Goal: Information Seeking & Learning: Learn about a topic

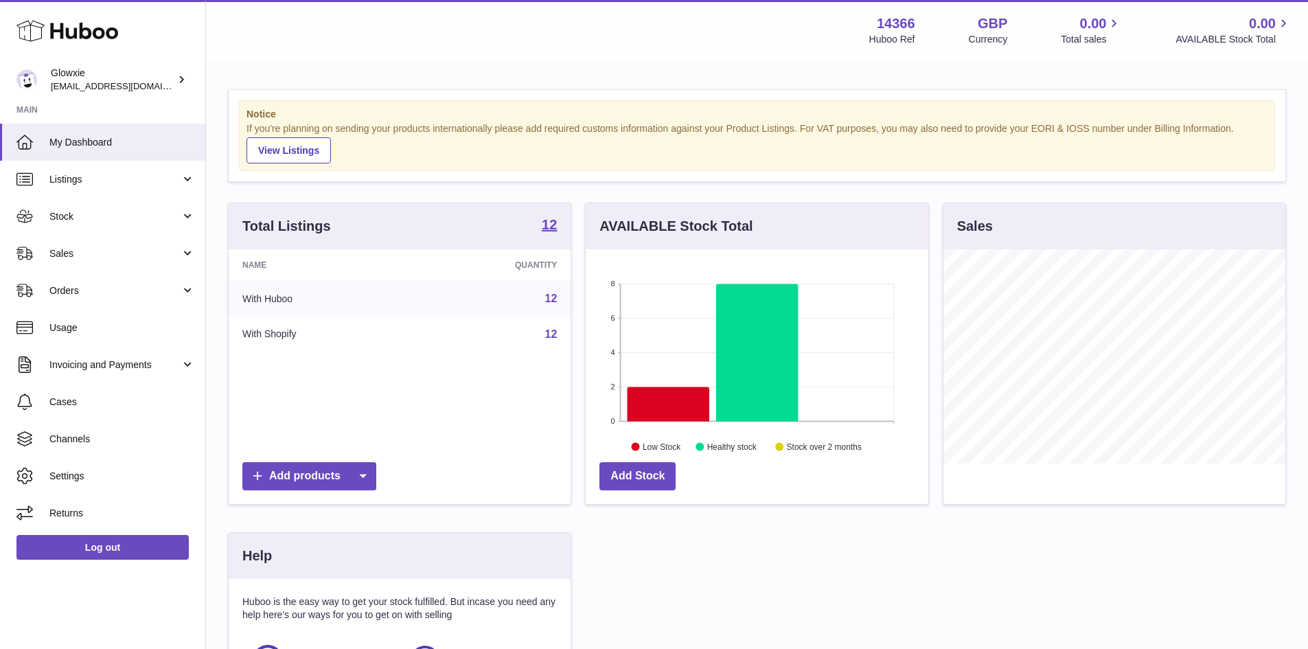
scroll to position [214, 343]
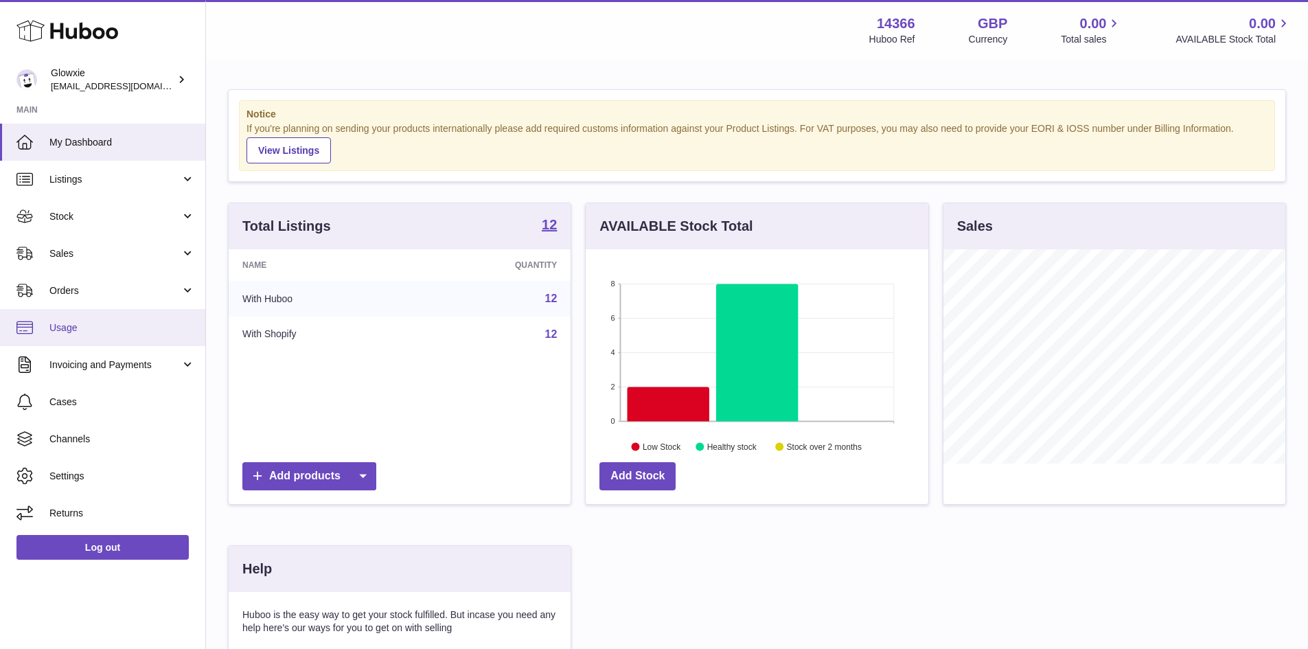
click at [109, 317] on link "Usage" at bounding box center [102, 327] width 205 height 37
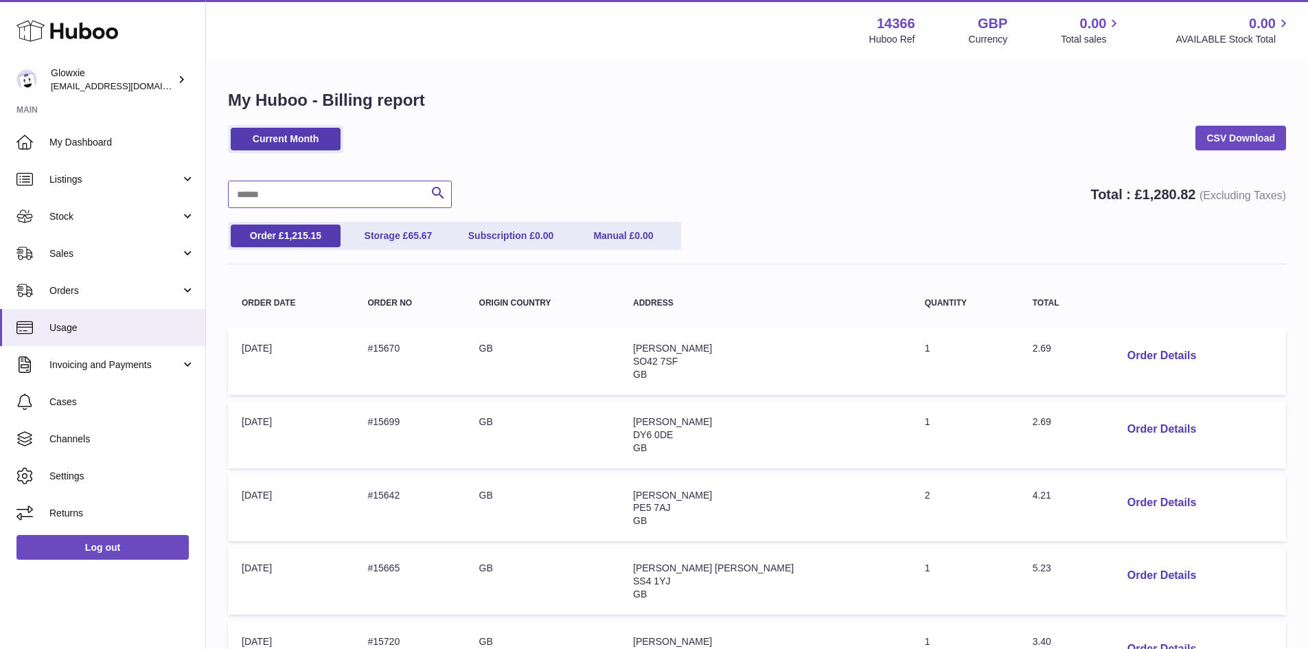
click at [334, 190] on input "text" at bounding box center [340, 194] width 224 height 27
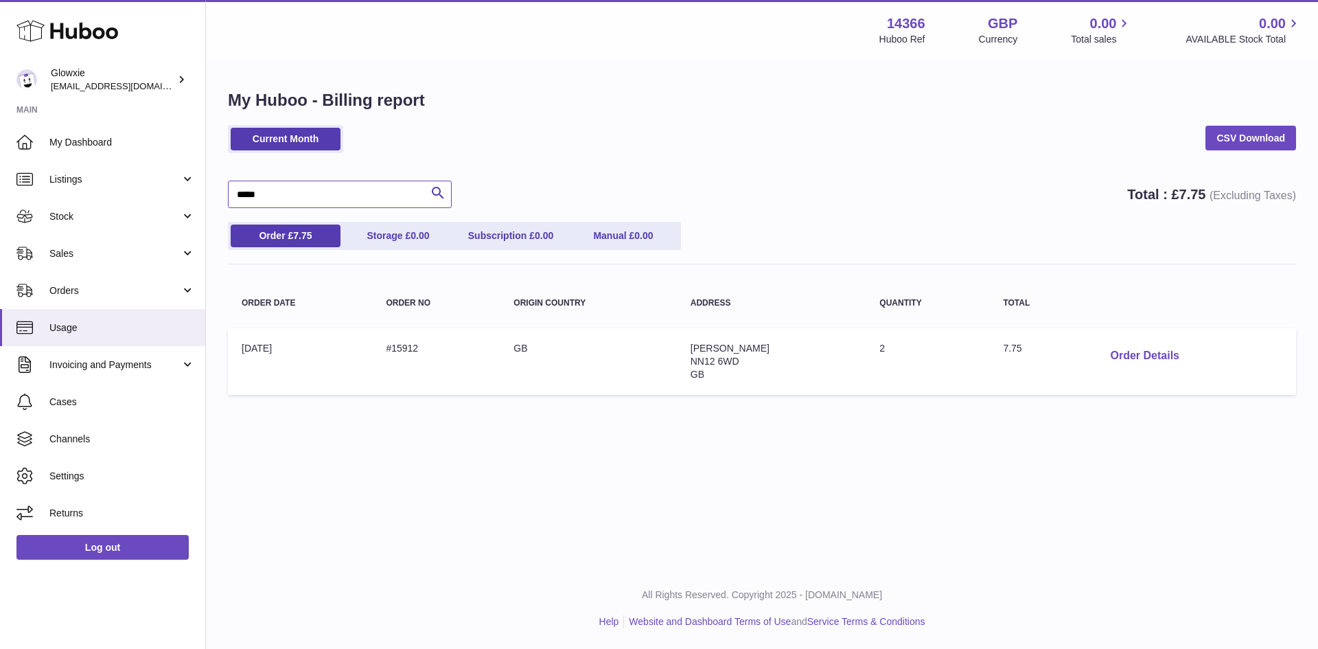
type input "*****"
click at [1118, 361] on button "Order Details" at bounding box center [1145, 356] width 91 height 28
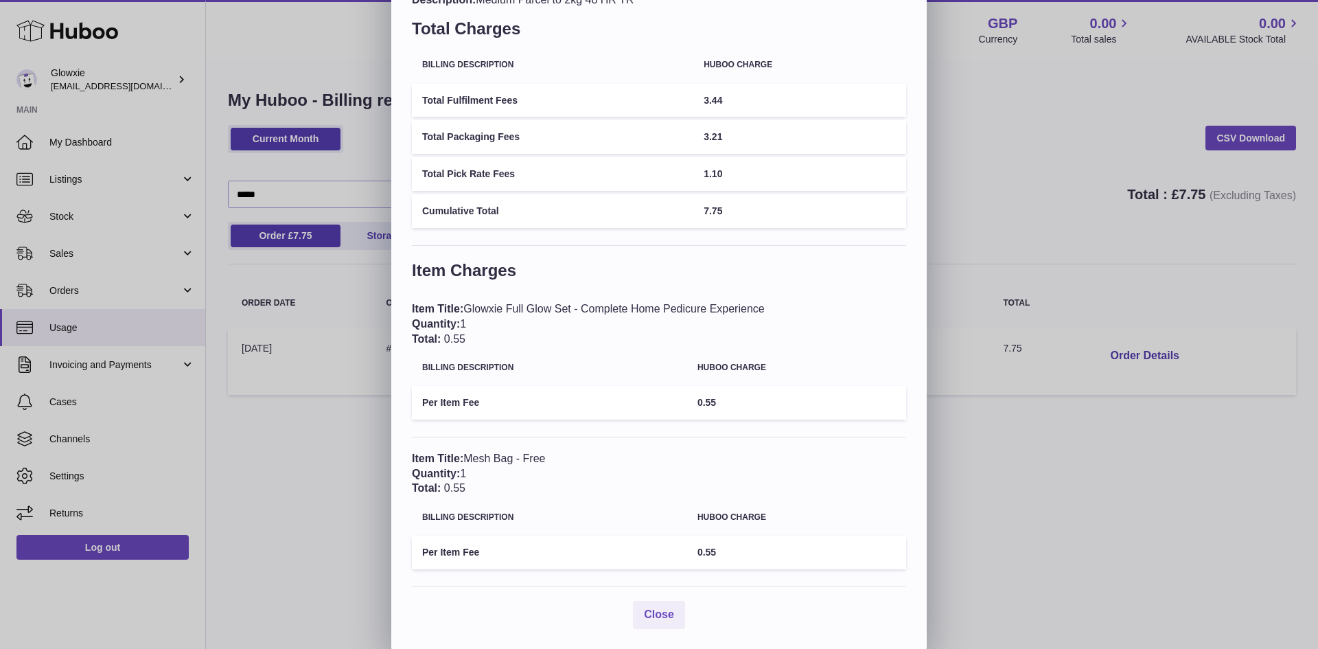
scroll to position [80, 0]
click at [962, 452] on div "× Order Details - #15912 Description: Medium Parcel to 2kg 48 HR TR Total Charg…" at bounding box center [659, 283] width 1318 height 727
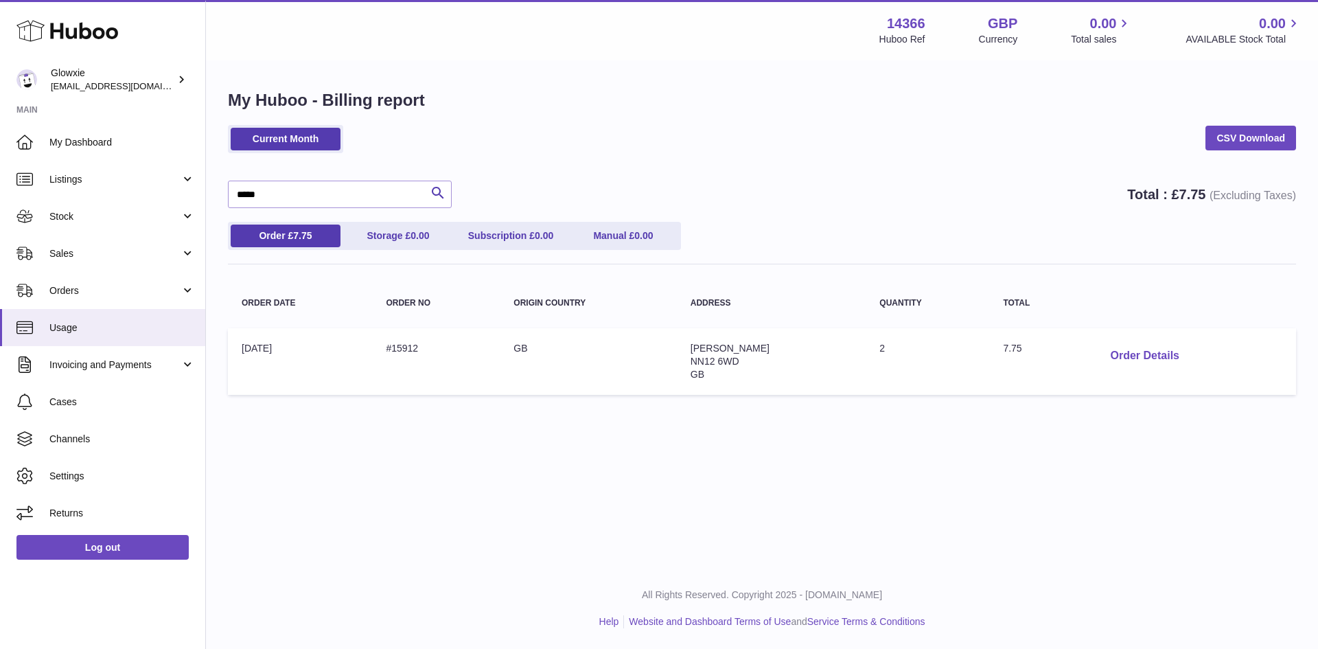
click at [1130, 361] on button "Order Details" at bounding box center [1145, 356] width 91 height 28
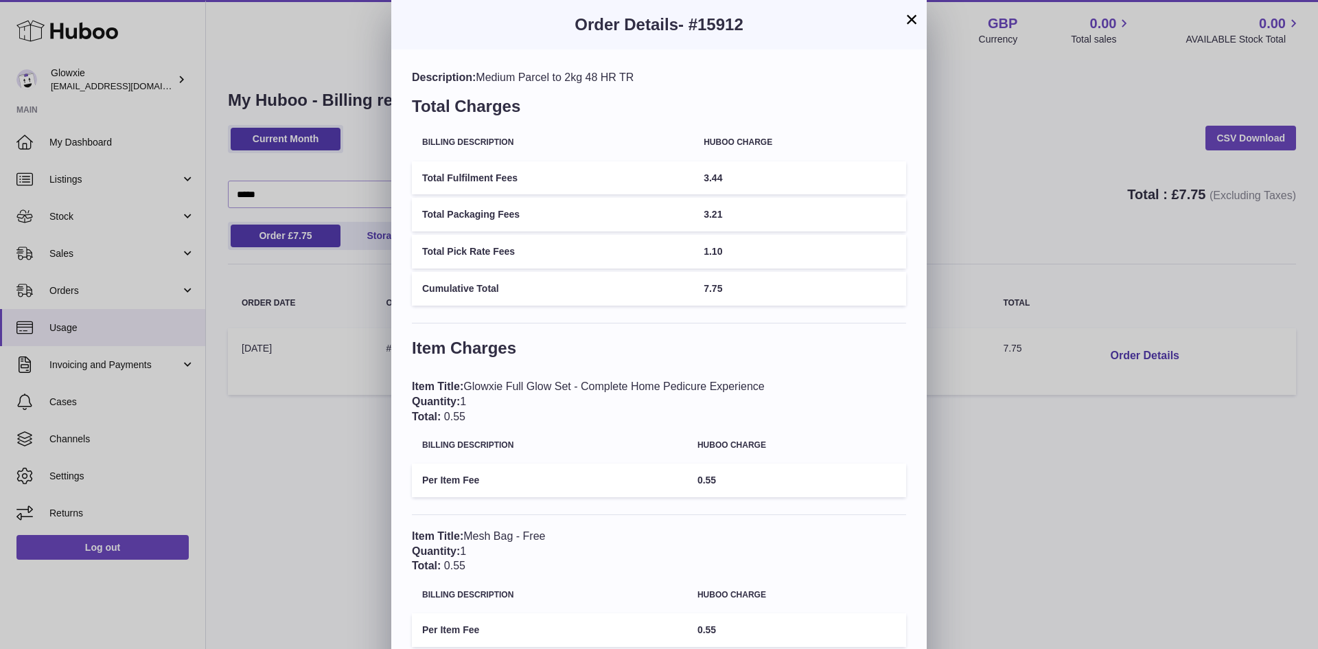
drag, startPoint x: 514, startPoint y: 550, endPoint x: 494, endPoint y: 558, distance: 20.9
click at [494, 558] on div "Item Title: Mesh Bag - Free Quantity: 1 Total: 0.55" at bounding box center [659, 551] width 494 height 45
drag, startPoint x: 734, startPoint y: 257, endPoint x: 718, endPoint y: 257, distance: 15.8
click at [718, 257] on td "1.10" at bounding box center [800, 252] width 213 height 34
drag, startPoint x: 719, startPoint y: 299, endPoint x: 784, endPoint y: 501, distance: 212.2
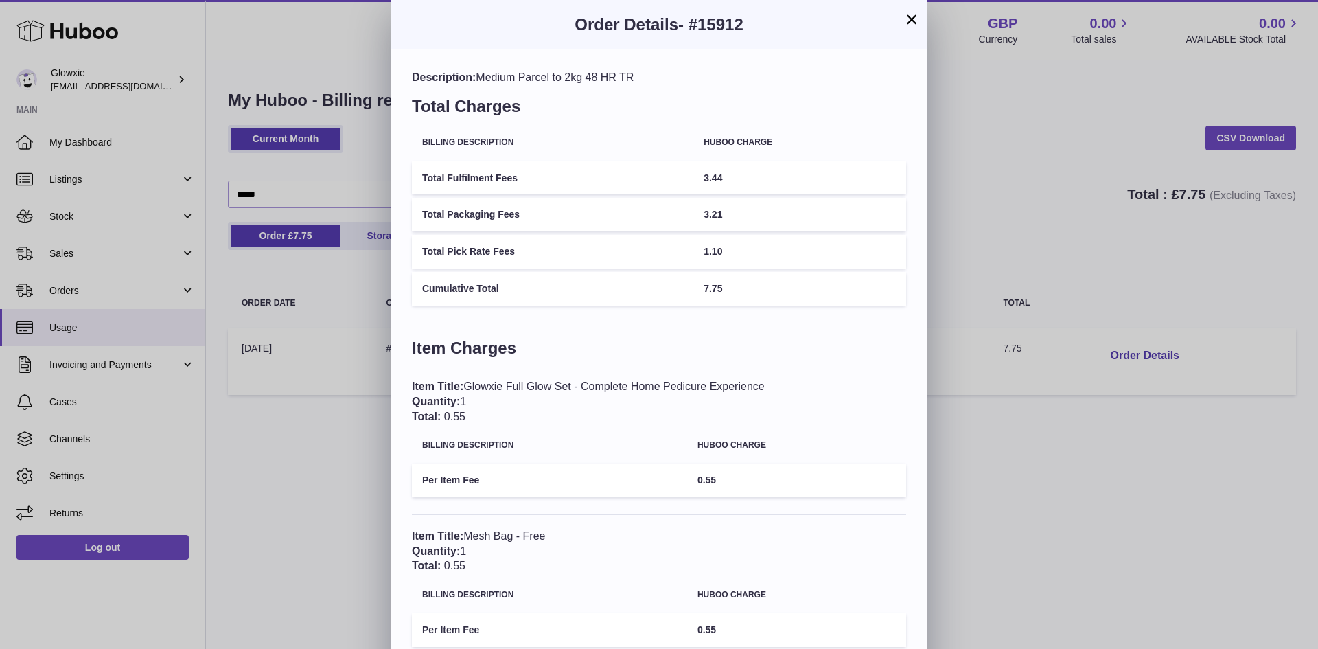
click at [755, 426] on div "Description: Medium Parcel to 2kg 48 HR TR Total Charges Billing Description Hu…" at bounding box center [659, 388] width 536 height 678
click at [779, 548] on div "Item Title: Mesh Bag - Free Quantity: 1 Total: 0.55" at bounding box center [659, 551] width 494 height 45
drag, startPoint x: 752, startPoint y: 448, endPoint x: 756, endPoint y: 525, distance: 76.3
click at [756, 525] on div "Item Charges Item Title: Glowxie Full Glow Set - Complete Home Pedicure Experie…" at bounding box center [659, 501] width 494 height 328
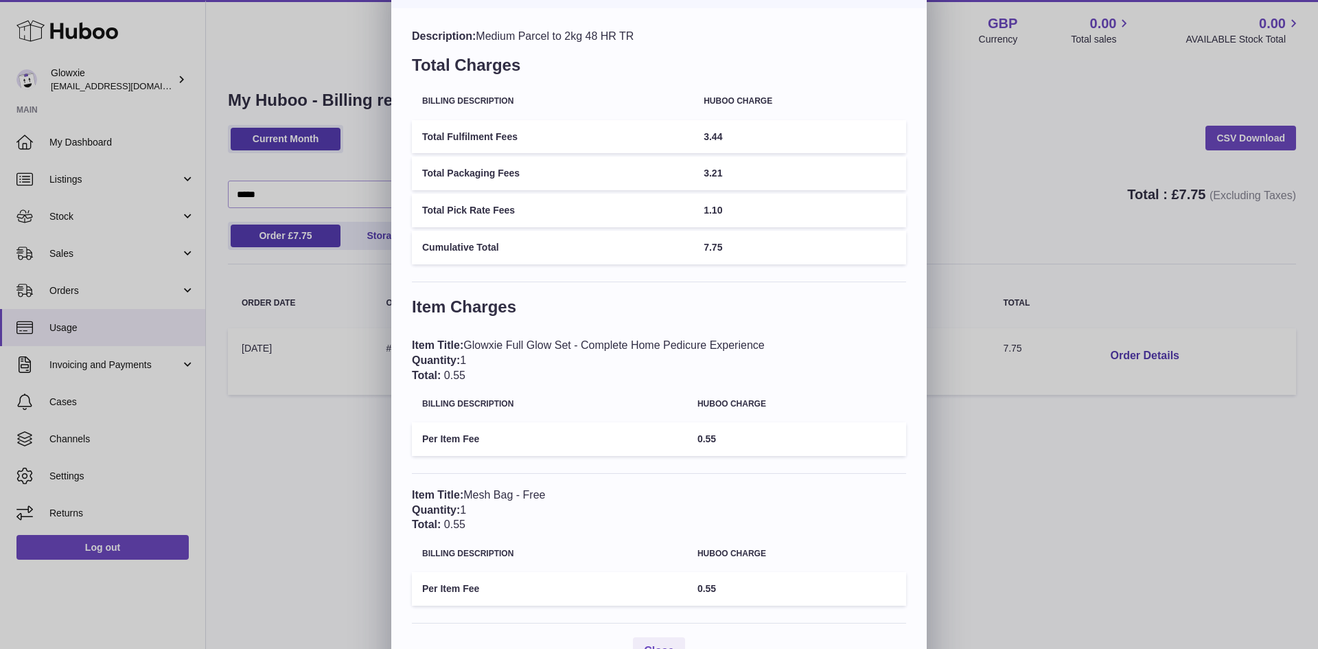
scroll to position [80, 0]
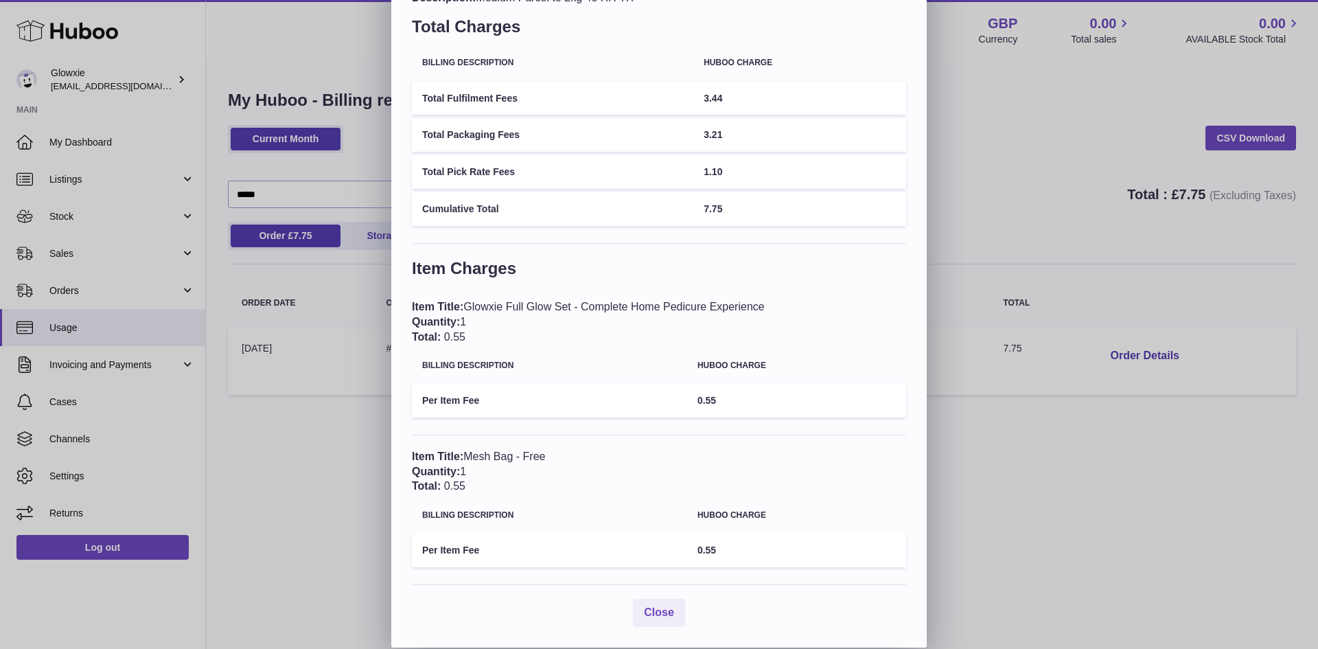
click at [675, 485] on div "Item Title: Mesh Bag - Free Quantity: 1 Total: 0.55" at bounding box center [659, 471] width 494 height 45
drag, startPoint x: 472, startPoint y: 336, endPoint x: 501, endPoint y: 318, distance: 34.3
click at [485, 335] on div "Item Title: Glowxie Full Glow Set - Complete Home Pedicure Experience Quantity:…" at bounding box center [659, 321] width 494 height 45
drag, startPoint x: 499, startPoint y: 312, endPoint x: 1010, endPoint y: 336, distance: 512.1
click at [1010, 336] on div "× Order Details - #15912 Description: Medium Parcel to 2kg 48 HR TR Total Charg…" at bounding box center [659, 283] width 1318 height 727
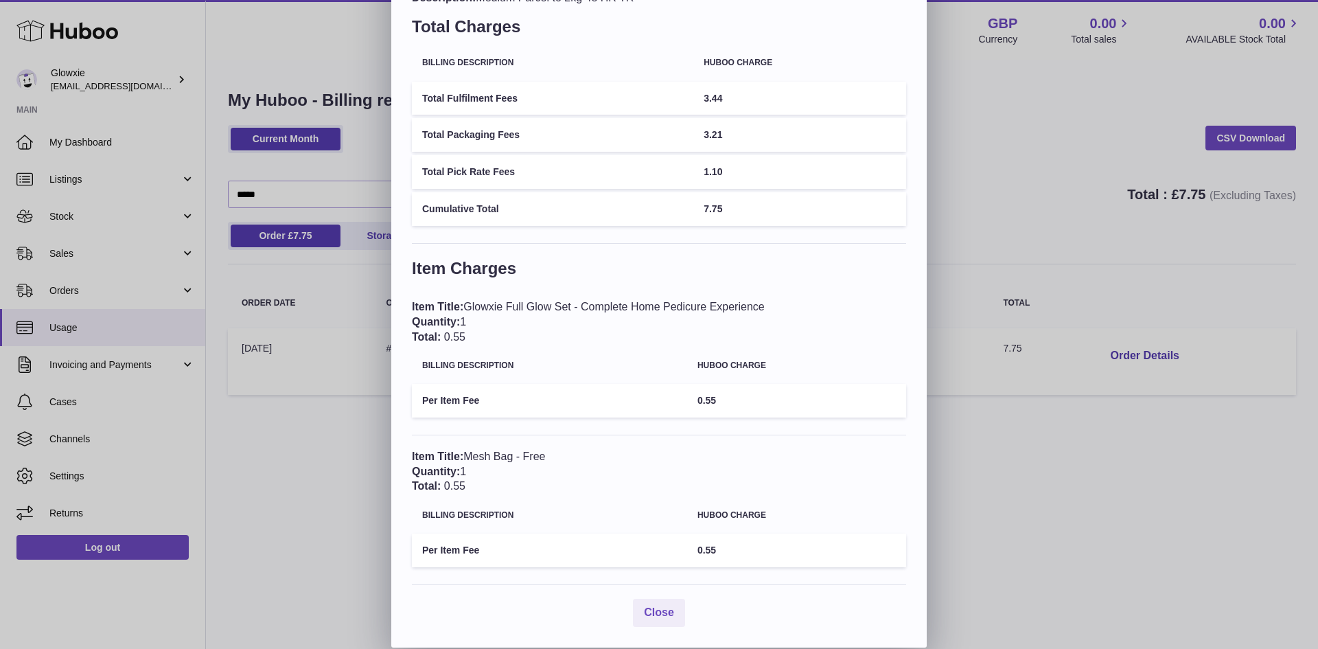
drag, startPoint x: 745, startPoint y: 433, endPoint x: 571, endPoint y: 589, distance: 234.4
click at [742, 441] on div "Item Charges Item Title: Glowxie Full Glow Set - Complete Home Pedicure Experie…" at bounding box center [659, 422] width 494 height 328
drag, startPoint x: 490, startPoint y: 503, endPoint x: 491, endPoint y: 481, distance: 21.3
click at [492, 496] on div "Item Title: Mesh Bag - Free Quantity: 1 Total: 0.55 Billing Description Huboo c…" at bounding box center [659, 517] width 494 height 136
drag, startPoint x: 480, startPoint y: 456, endPoint x: 567, endPoint y: 457, distance: 87.2
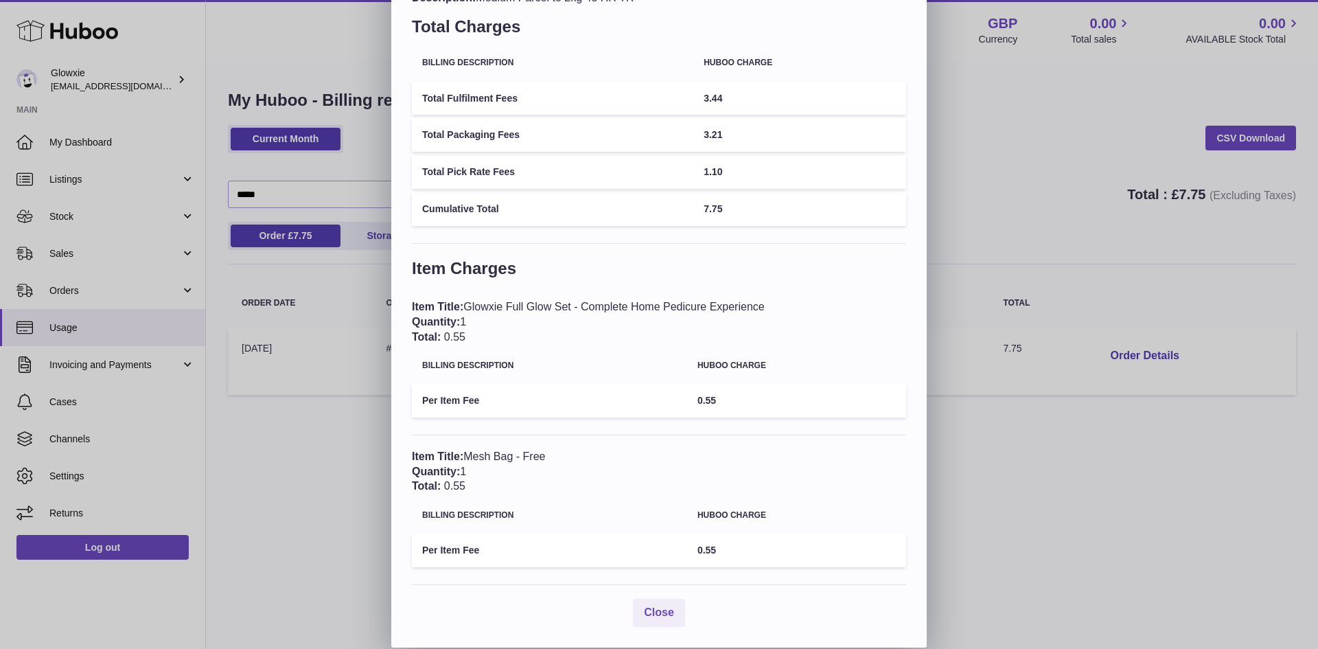
click at [567, 457] on div "Item Title: Mesh Bag - Free Quantity: 1 Total: 0.55" at bounding box center [659, 471] width 494 height 45
click at [598, 472] on div "Item Title: Mesh Bag - Free Quantity: 1 Total: 0.55" at bounding box center [659, 471] width 494 height 45
click at [298, 518] on div "× Order Details - #15912 Description: Medium Parcel to 2kg 48 HR TR Total Charg…" at bounding box center [659, 283] width 1318 height 727
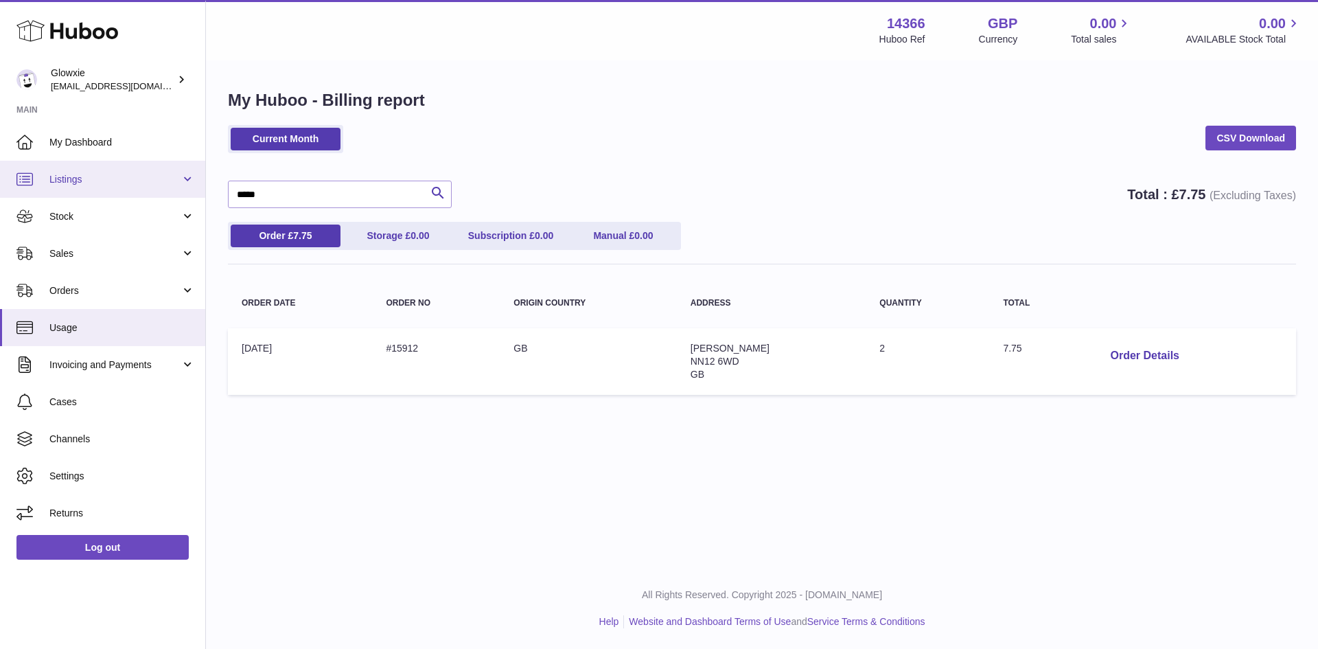
click at [111, 185] on span "Listings" at bounding box center [114, 179] width 131 height 13
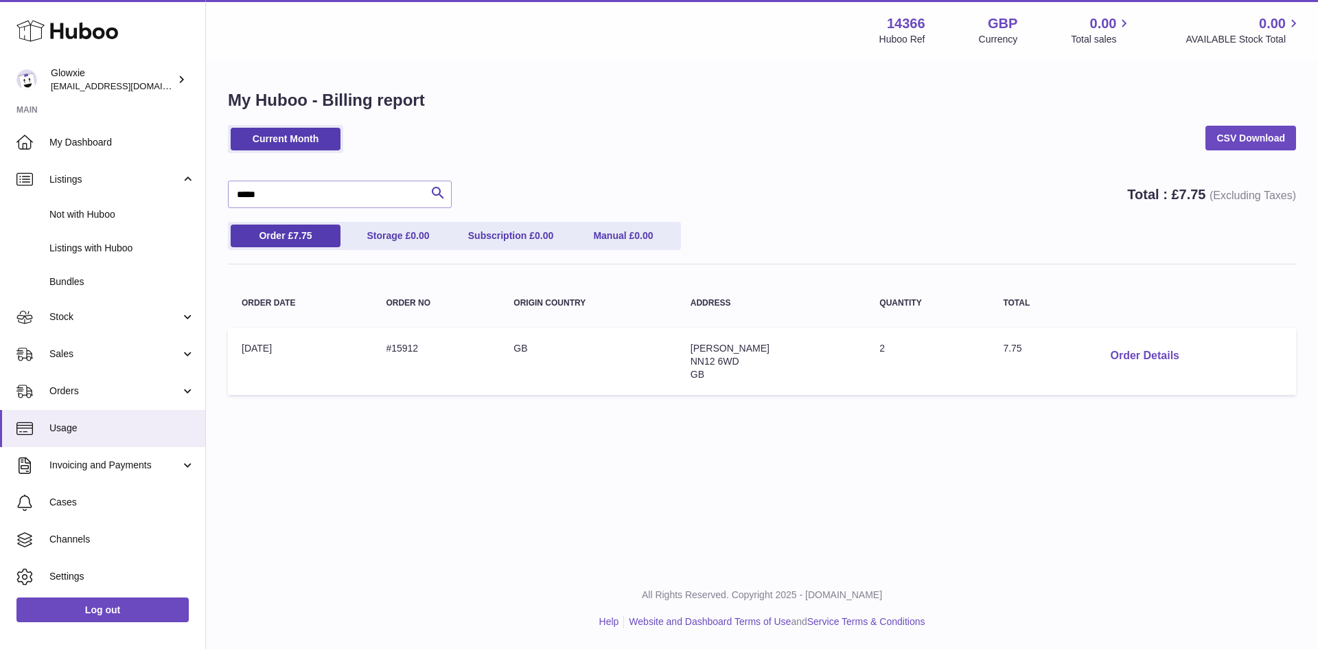
click at [1141, 345] on button "Order Details" at bounding box center [1145, 356] width 91 height 28
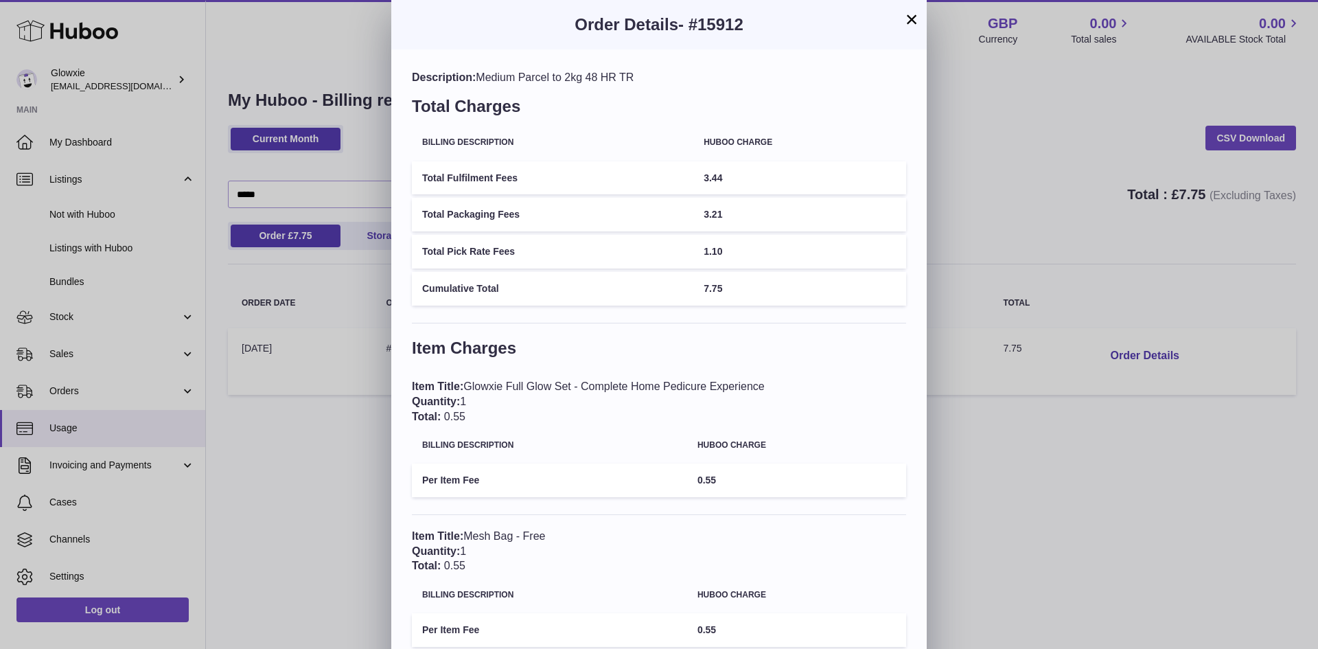
drag, startPoint x: 808, startPoint y: 386, endPoint x: 474, endPoint y: 385, distance: 333.7
click at [474, 385] on div "Item Title: Glowxie Full Glow Set - Complete Home Pedicure Experience Quantity:…" at bounding box center [659, 401] width 494 height 45
copy div "Glowxie Full Glow Set - Complete Home Pedicure Experience"
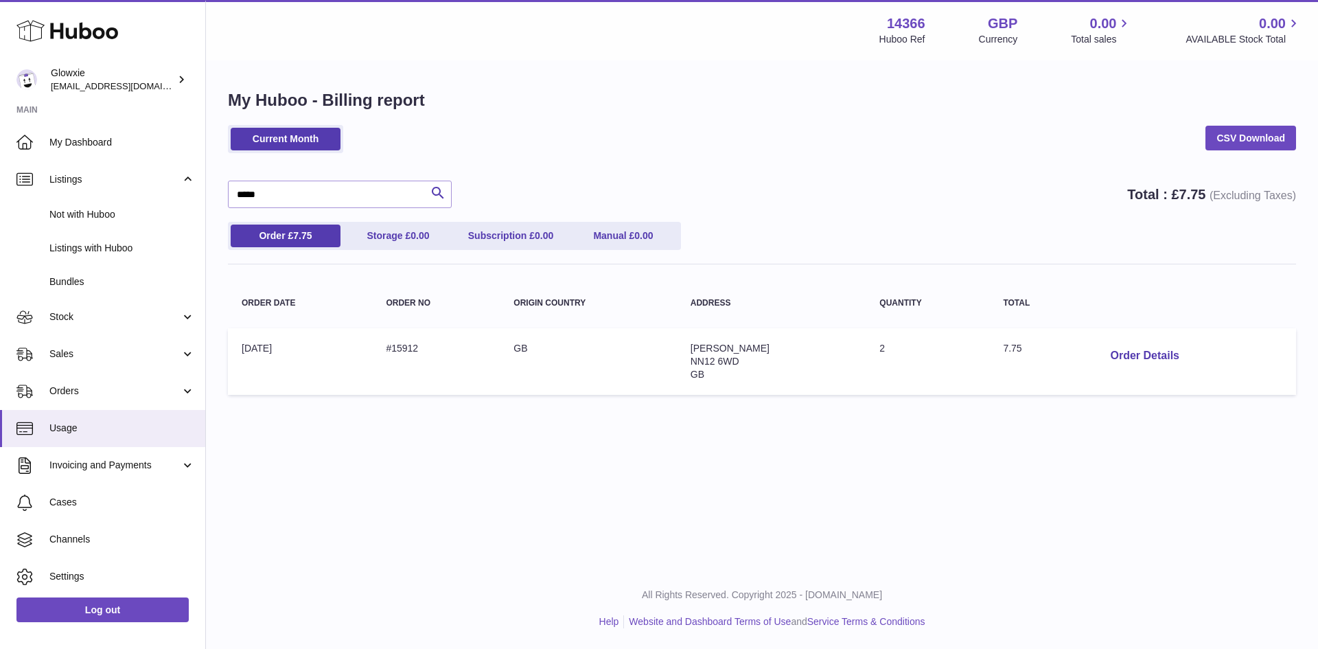
click at [299, 540] on div at bounding box center [659, 324] width 1318 height 649
click at [86, 361] on link "Sales" at bounding box center [102, 354] width 205 height 37
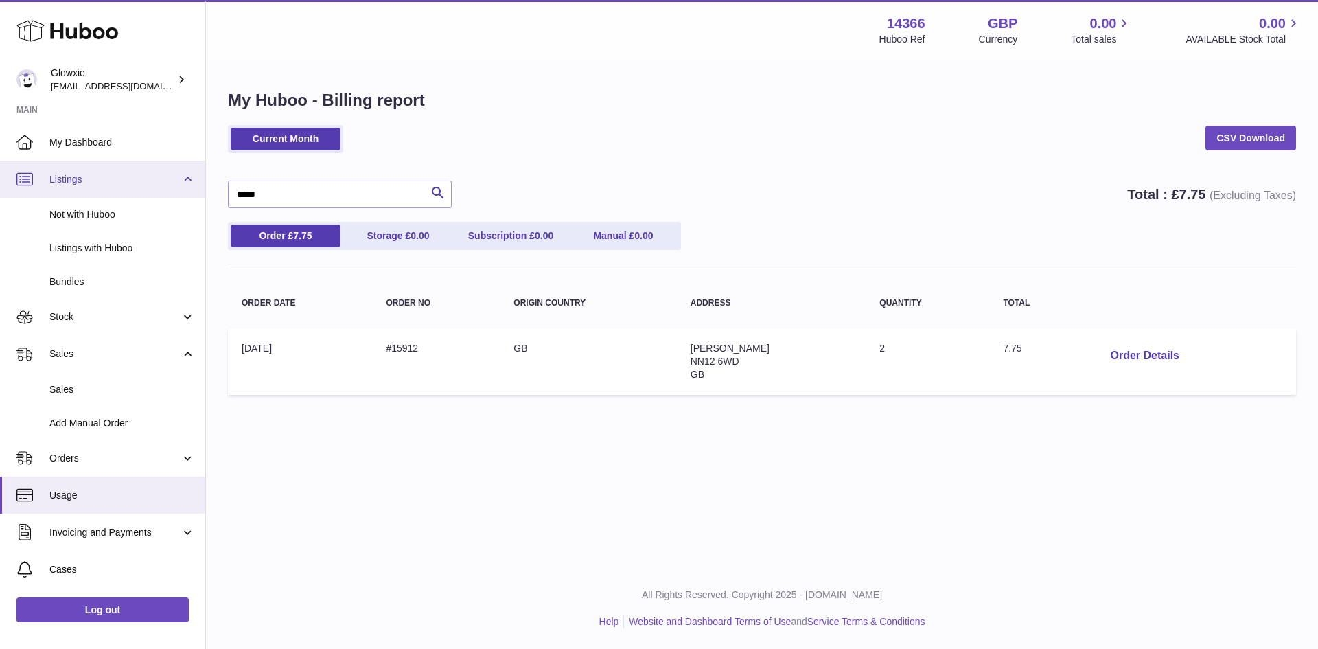
click at [104, 192] on link "Listings" at bounding box center [102, 179] width 205 height 37
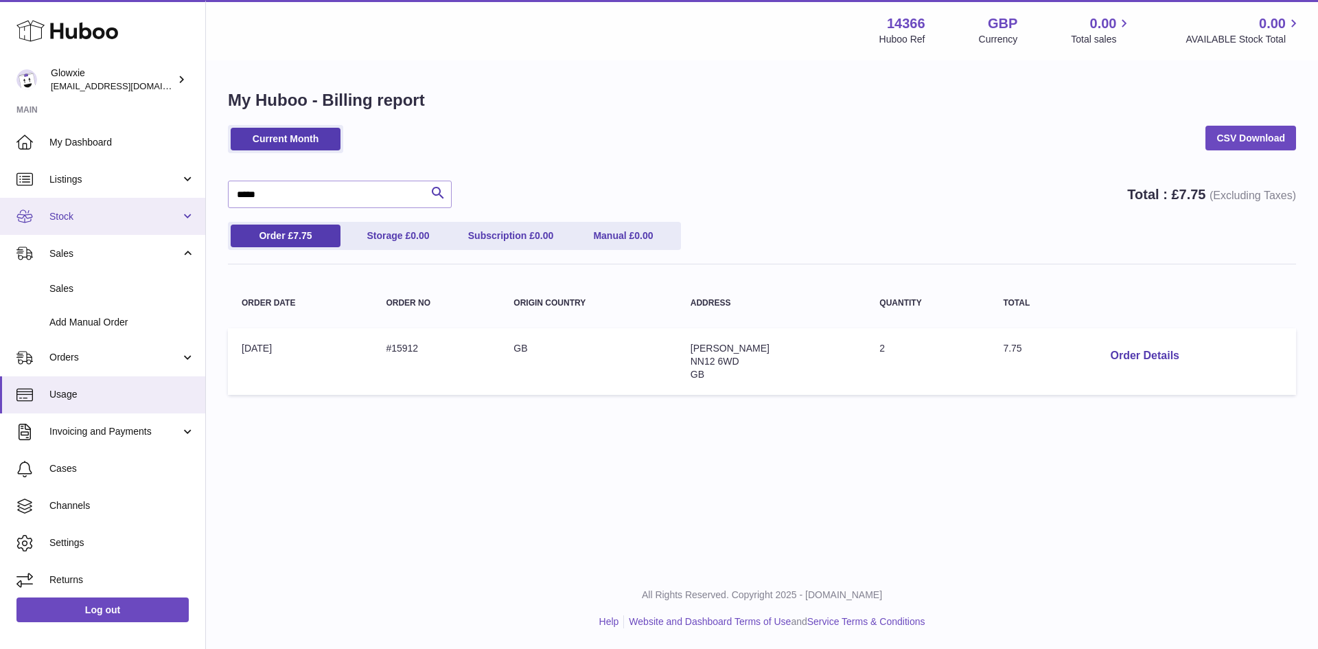
click at [102, 225] on link "Stock" at bounding box center [102, 216] width 205 height 37
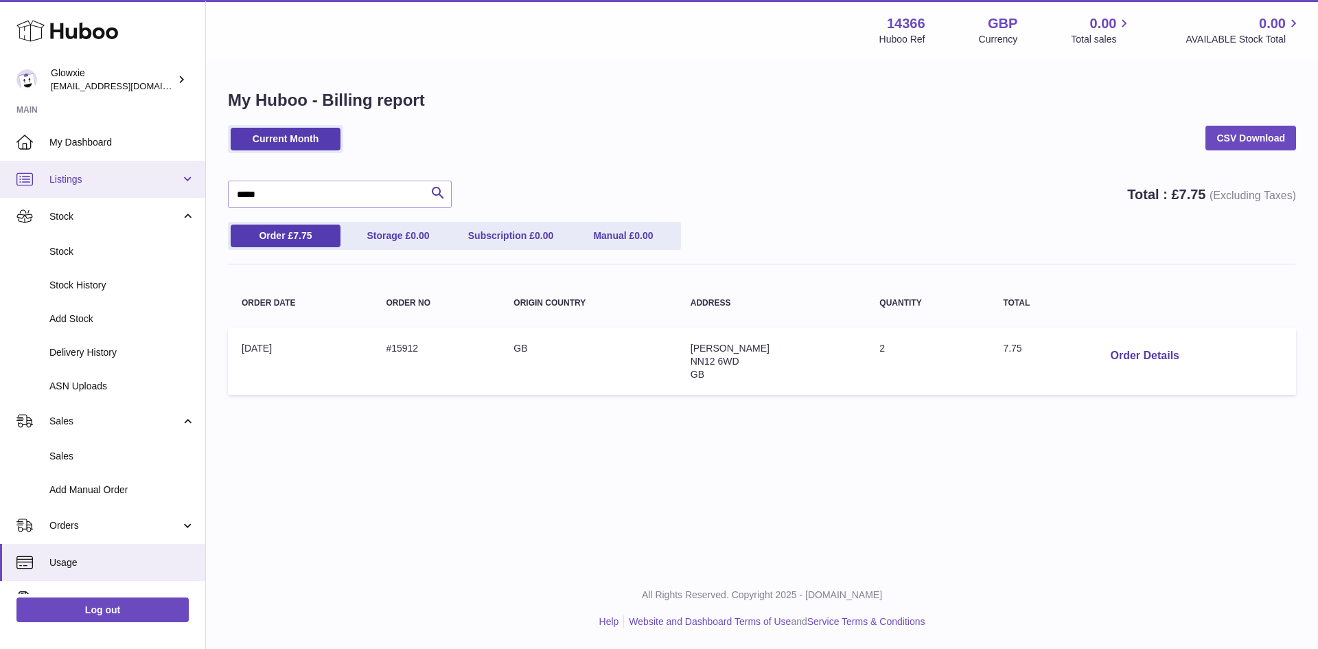
click at [113, 183] on span "Listings" at bounding box center [114, 179] width 131 height 13
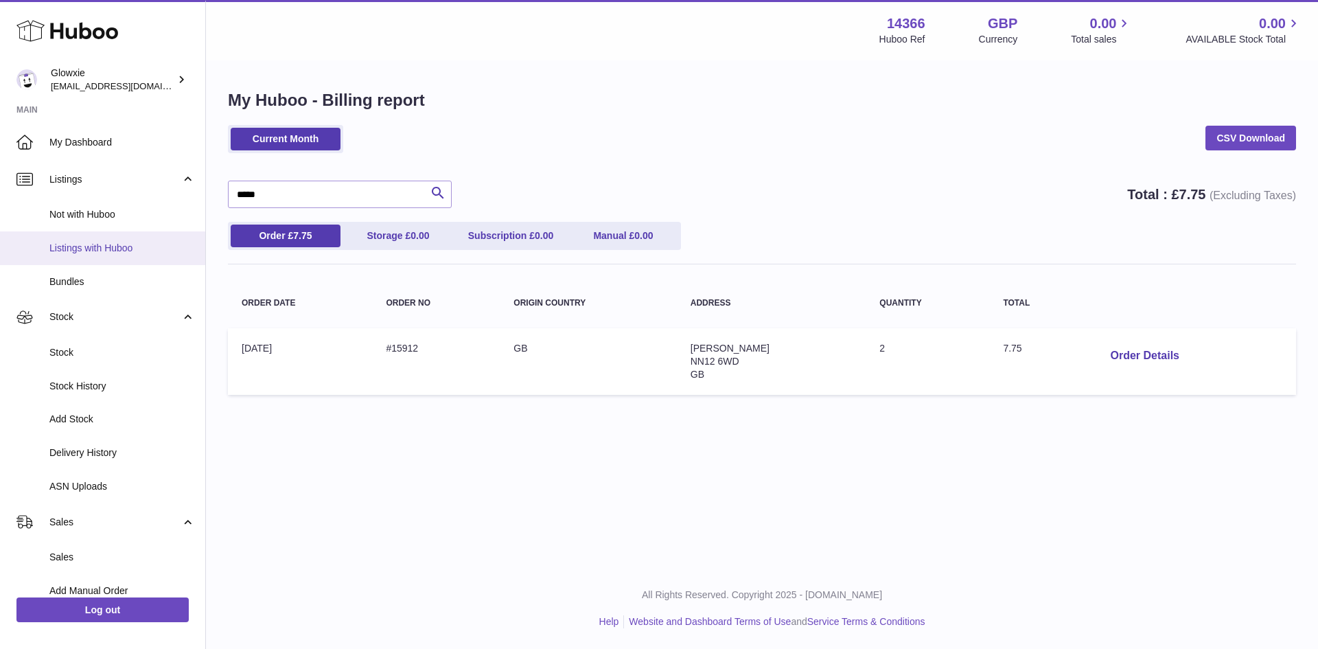
click at [101, 257] on link "Listings with Huboo" at bounding box center [102, 248] width 205 height 34
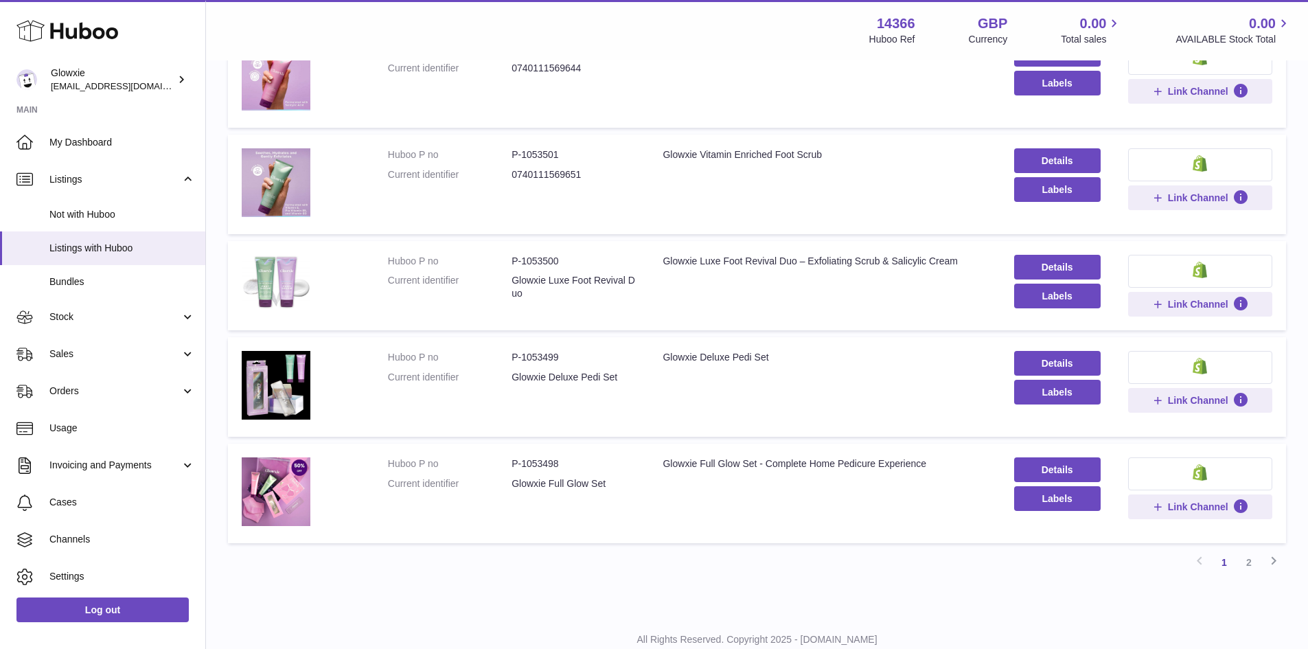
scroll to position [755, 0]
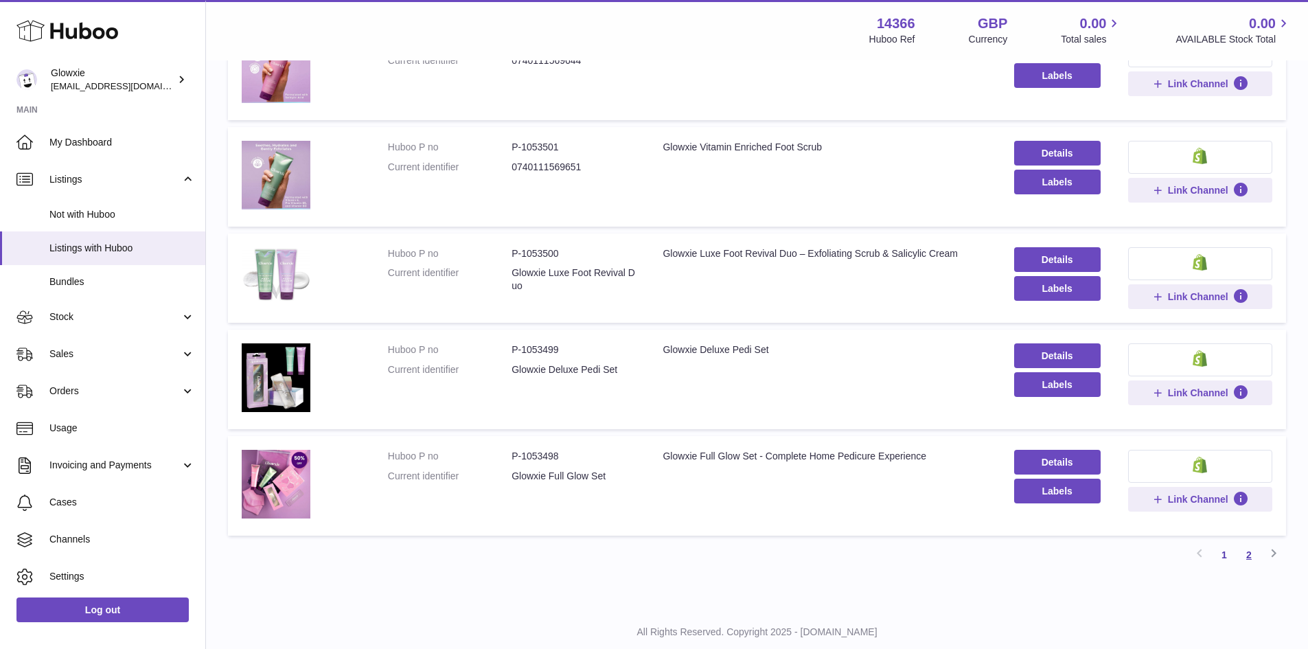
click at [1251, 556] on link "2" at bounding box center [1249, 555] width 25 height 25
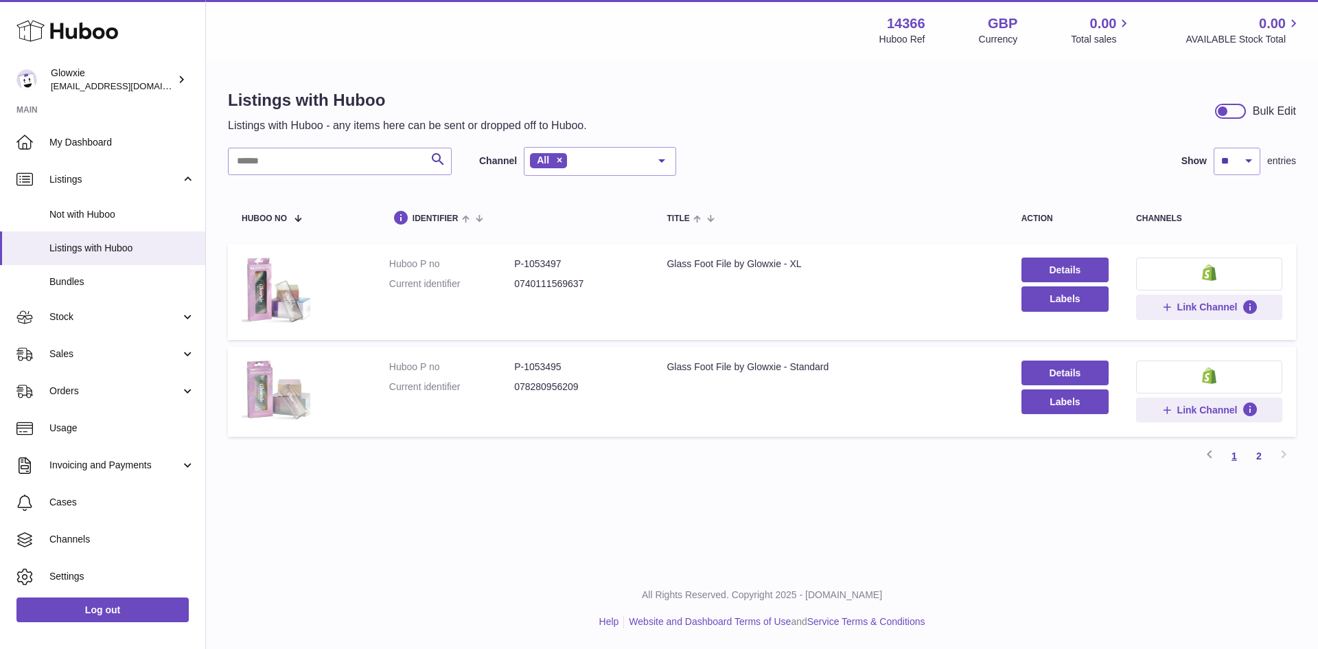
click at [1238, 459] on link "1" at bounding box center [1234, 456] width 25 height 25
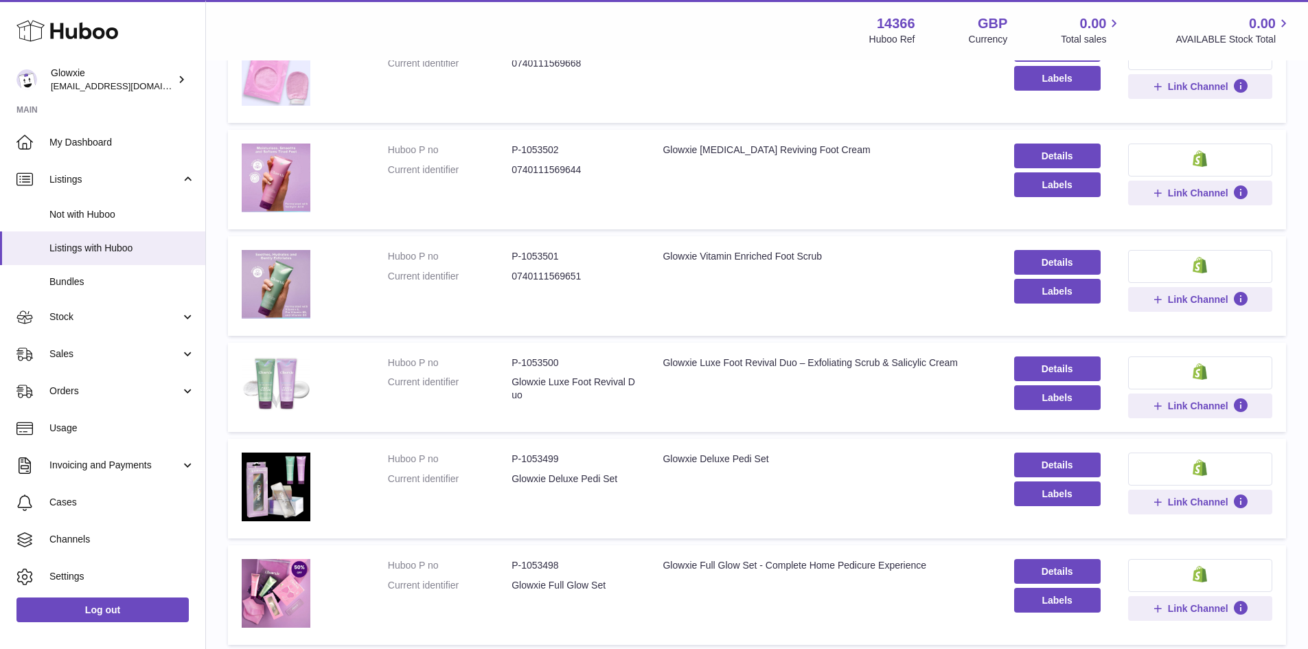
scroll to position [680, 0]
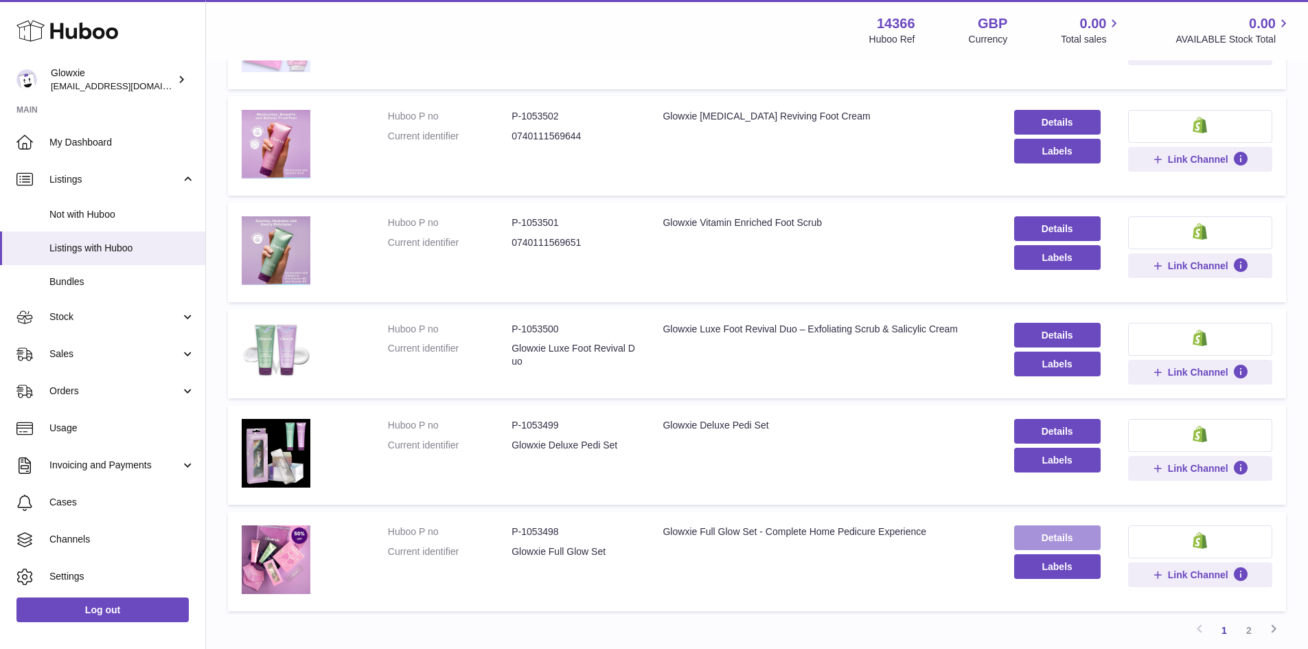
click at [1030, 534] on link "Details" at bounding box center [1057, 537] width 87 height 25
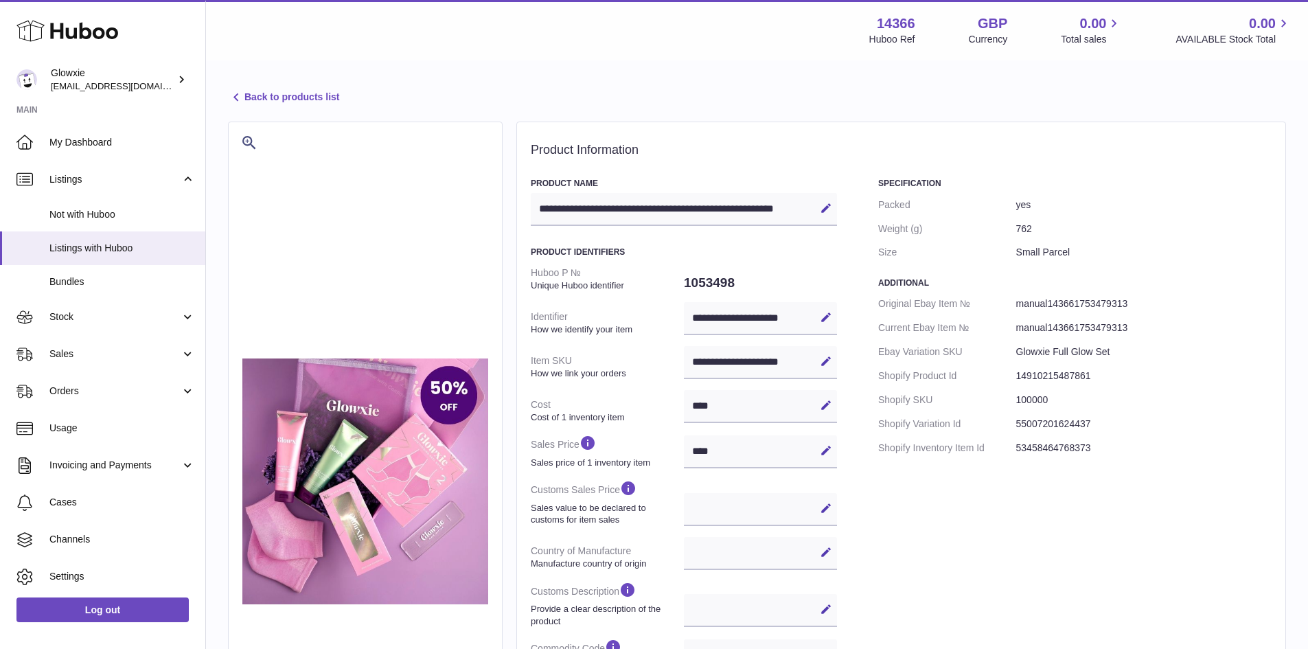
select select
select select "****"
drag, startPoint x: 1047, startPoint y: 203, endPoint x: 981, endPoint y: 207, distance: 66.1
click at [981, 207] on dl "Packed yes Weight (g) 762 Size Small Parcel" at bounding box center [1074, 229] width 393 height 72
click at [1082, 203] on dd "yes" at bounding box center [1143, 205] width 255 height 24
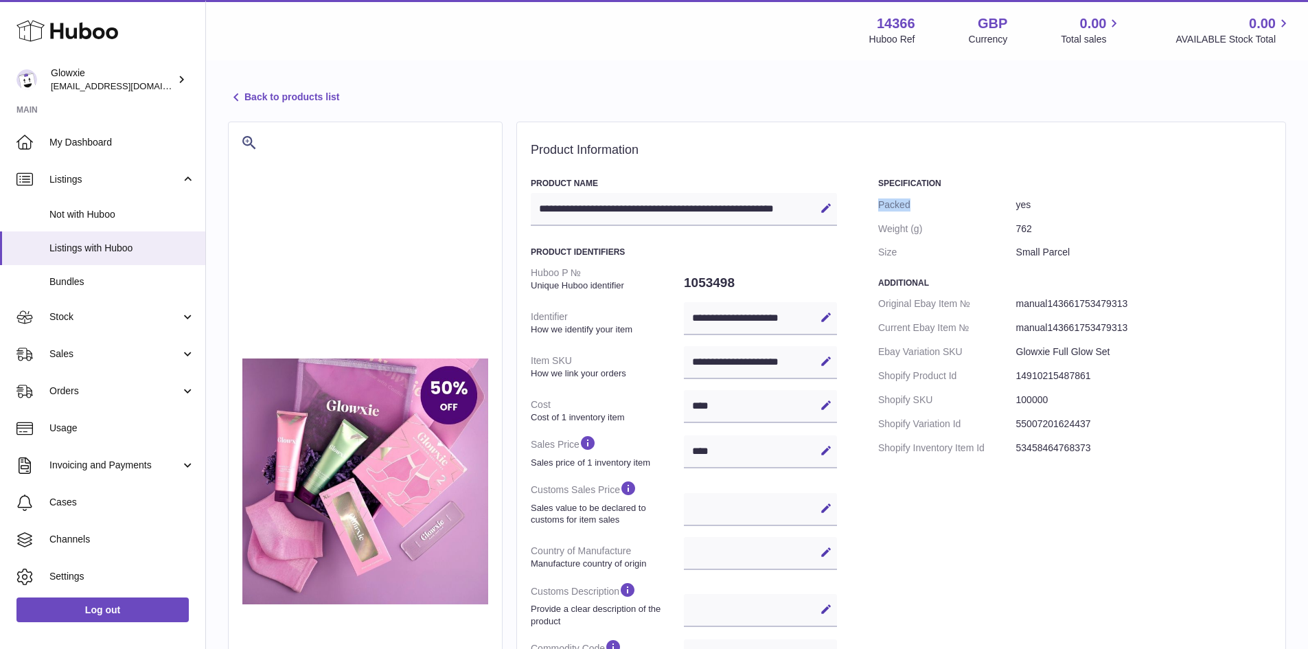
drag, startPoint x: 948, startPoint y: 192, endPoint x: 1266, endPoint y: 170, distance: 318.8
click at [1282, 173] on div "**********" at bounding box center [901, 496] width 770 height 748
click at [1113, 211] on dd "yes" at bounding box center [1143, 205] width 255 height 24
click at [981, 197] on dt "Packed" at bounding box center [947, 205] width 138 height 24
click at [987, 499] on div "Specification Packed yes Weight (g) 762 Size Small Parcel Additional Original E…" at bounding box center [1074, 513] width 393 height 670
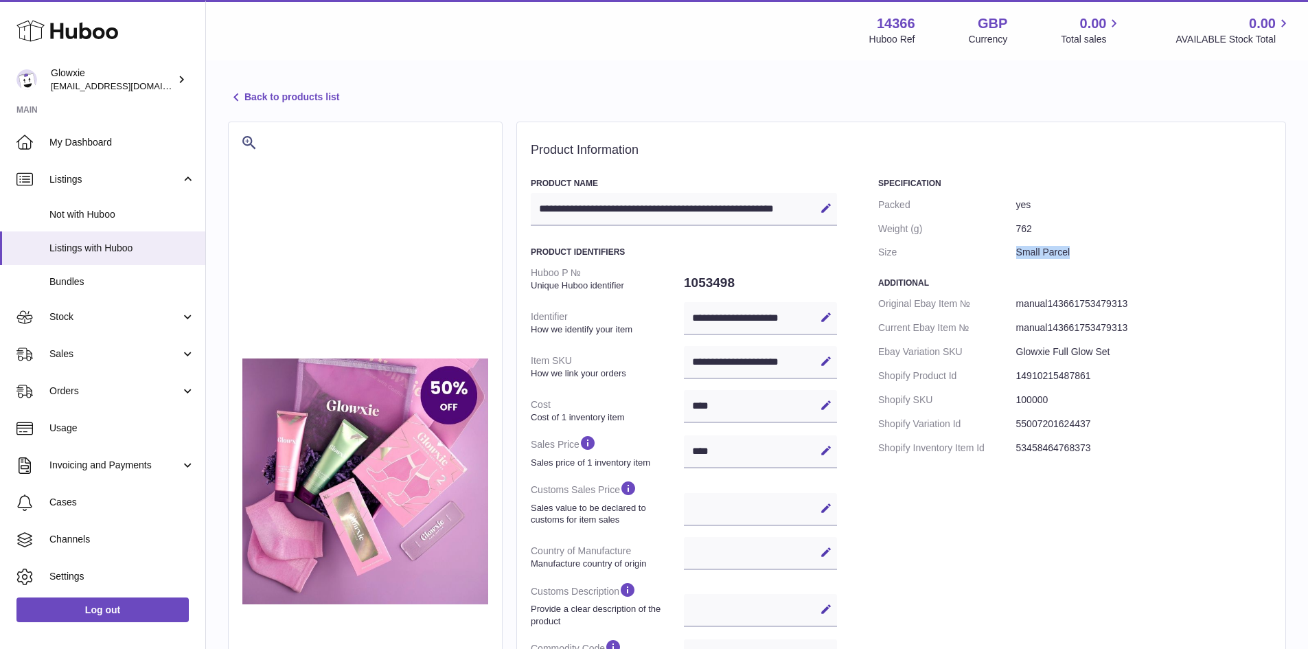
drag, startPoint x: 1084, startPoint y: 249, endPoint x: 968, endPoint y: 247, distance: 116.1
click at [968, 247] on dl "Packed yes Weight (g) 762 Size Small Parcel" at bounding box center [1074, 229] width 393 height 72
click at [1099, 244] on dd "Small Parcel" at bounding box center [1143, 252] width 255 height 24
drag, startPoint x: 916, startPoint y: 508, endPoint x: 876, endPoint y: 532, distance: 47.1
drag, startPoint x: 876, startPoint y: 532, endPoint x: 1154, endPoint y: 206, distance: 428.7
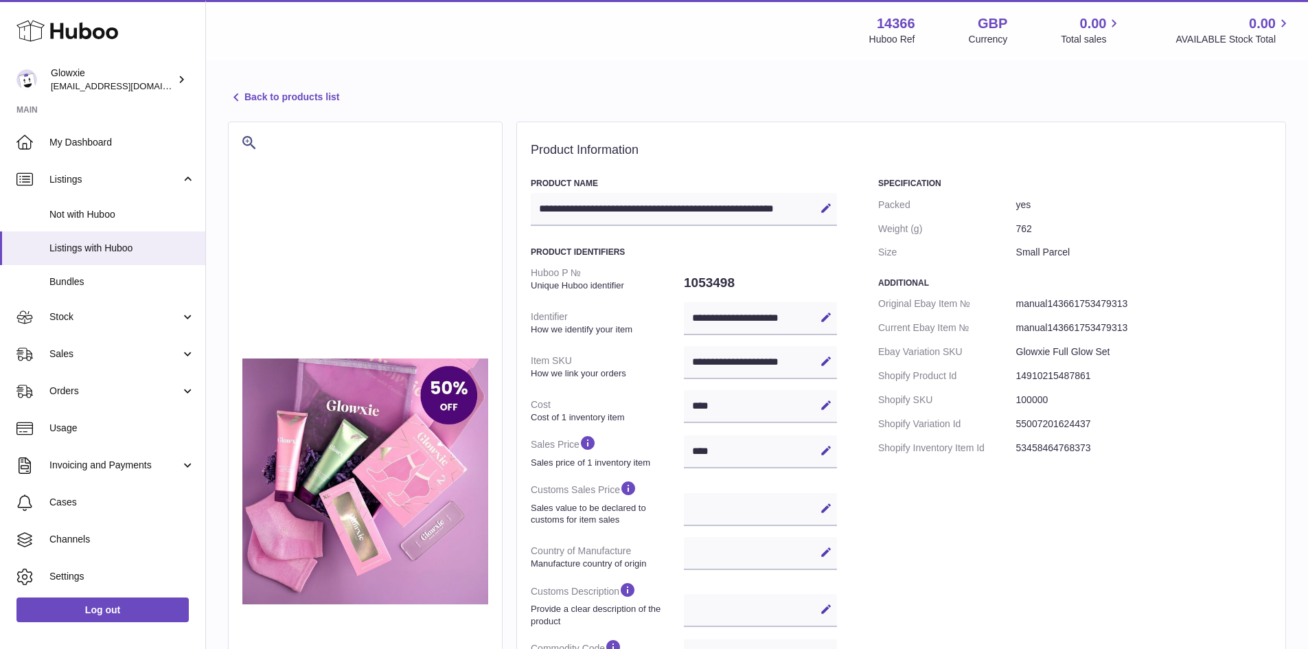
click at [1155, 206] on dd "yes" at bounding box center [1143, 205] width 255 height 24
